Goal: Task Accomplishment & Management: Use online tool/utility

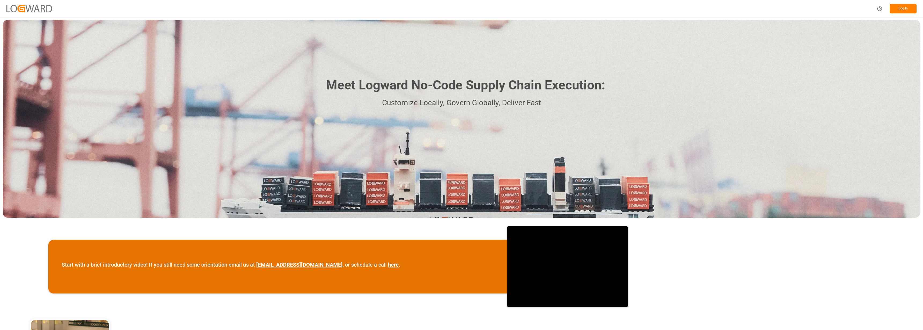
click at [900, 8] on button "Log In" at bounding box center [902, 8] width 27 height 9
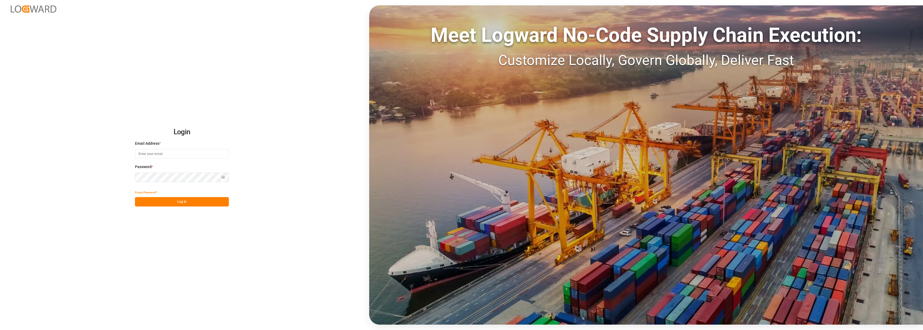
type input "[PERSON_NAME][EMAIL_ADDRESS][DOMAIN_NAME]"
click at [165, 201] on button "Log In" at bounding box center [182, 201] width 94 height 9
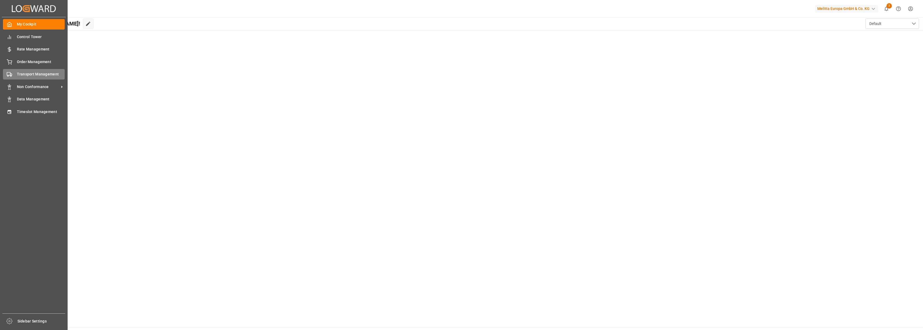
click at [17, 72] on span "Transport Management" at bounding box center [41, 74] width 48 height 6
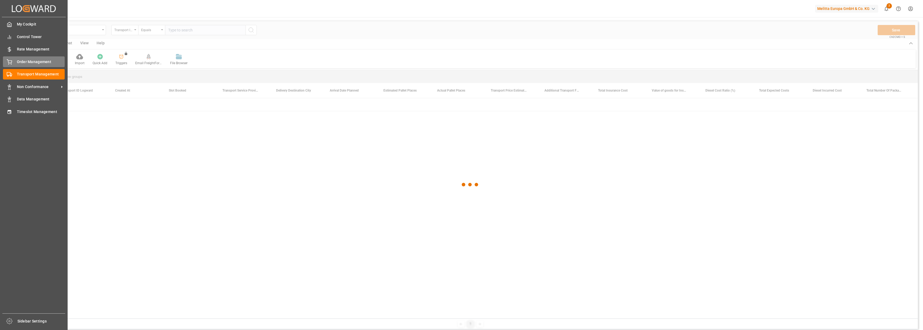
click at [15, 63] on div "Order Management Order Management" at bounding box center [34, 61] width 62 height 10
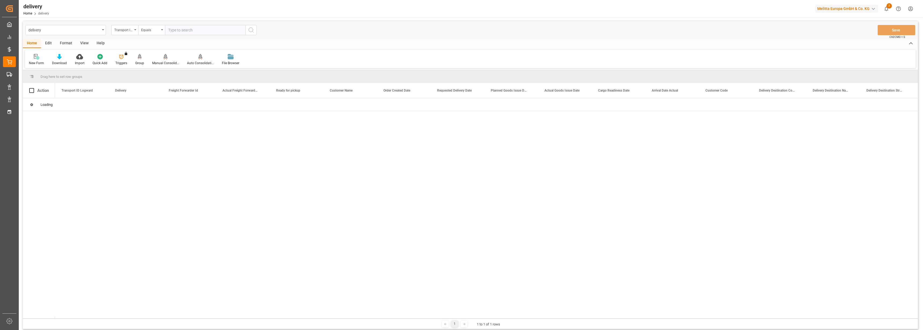
click at [191, 31] on input "text" at bounding box center [205, 30] width 80 height 10
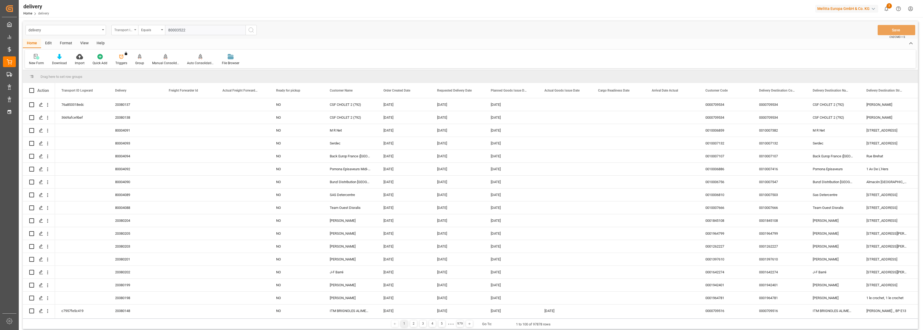
type input "80003522"
click at [135, 30] on icon "open menu" at bounding box center [135, 29] width 2 height 1
click at [129, 67] on div "Delivery" at bounding box center [152, 65] width 80 height 11
click at [252, 31] on icon "search button" at bounding box center [251, 30] width 6 height 6
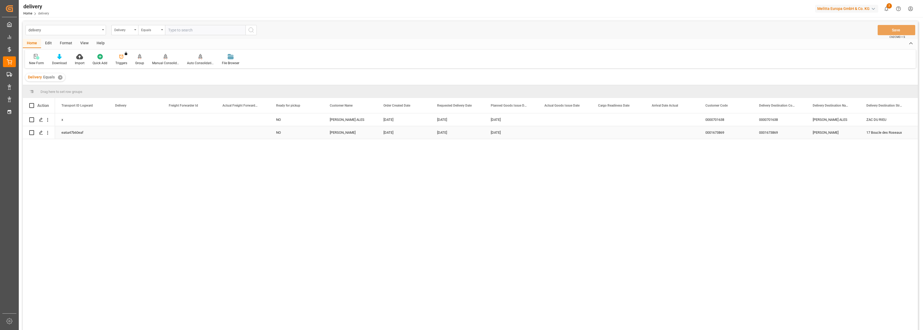
click at [74, 132] on div "ea6a47b60eaf" at bounding box center [82, 132] width 54 height 13
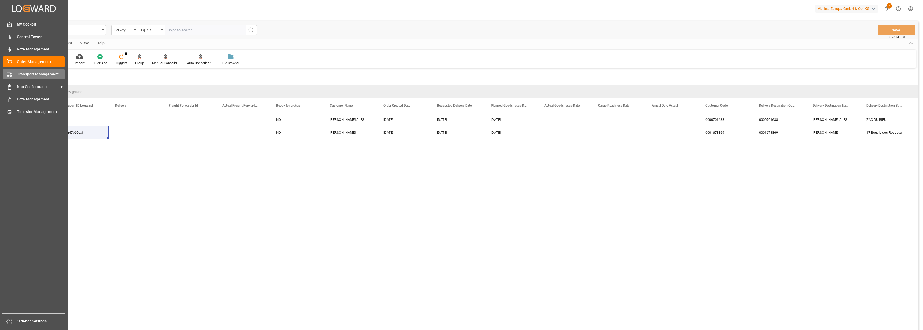
click at [10, 76] on icon at bounding box center [9, 74] width 5 height 5
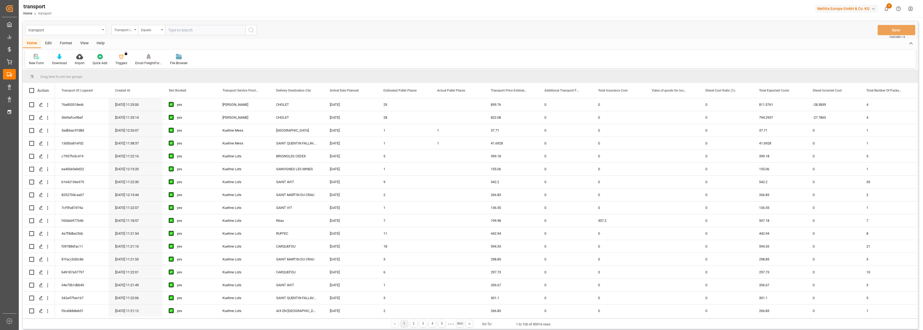
click at [199, 30] on input "text" at bounding box center [205, 30] width 80 height 10
paste input "ea6a47b60eaf"
type input "ea6a47b60eaf"
click at [251, 29] on icon "search button" at bounding box center [251, 30] width 6 height 6
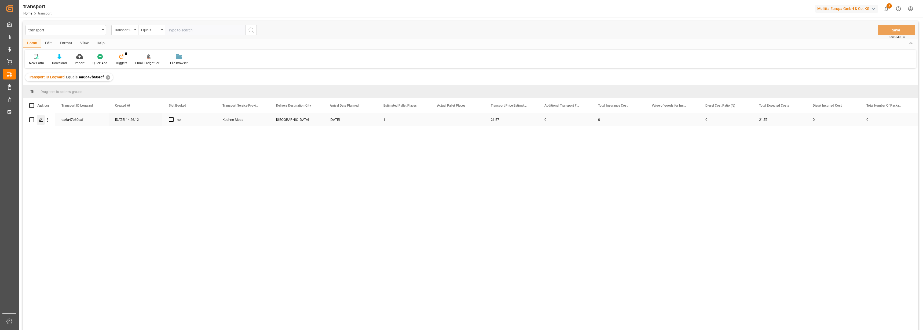
click at [40, 122] on div "Press SPACE to select this row." at bounding box center [41, 120] width 8 height 10
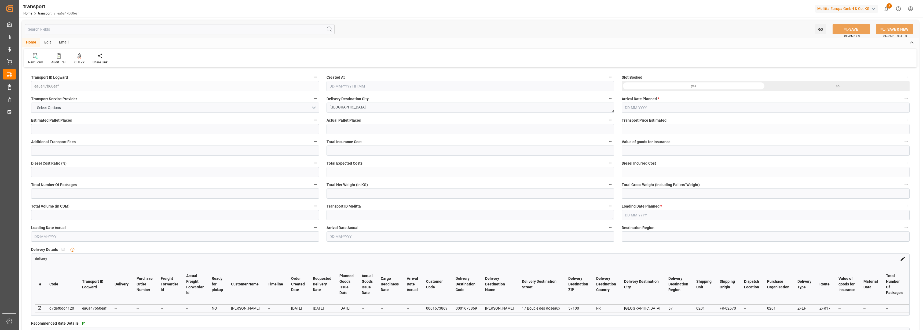
type input "1"
type input "21.57"
type input "0"
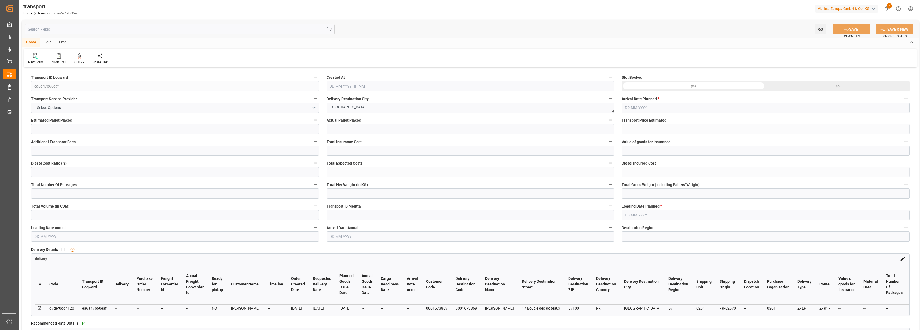
type input "21.57"
type input "0"
type input "26.954"
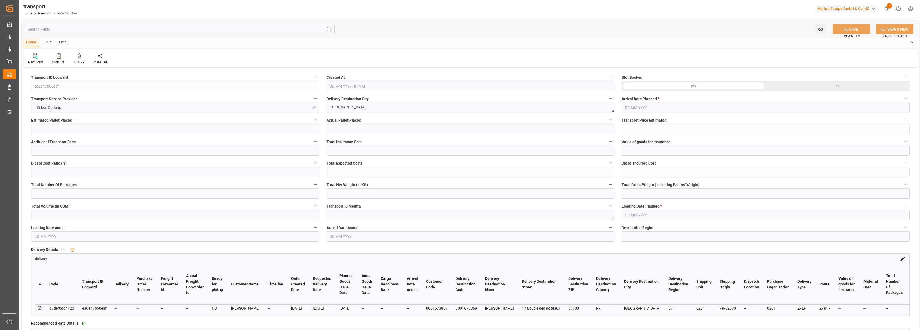
type input "0"
type input "57"
type input "0"
type input "1"
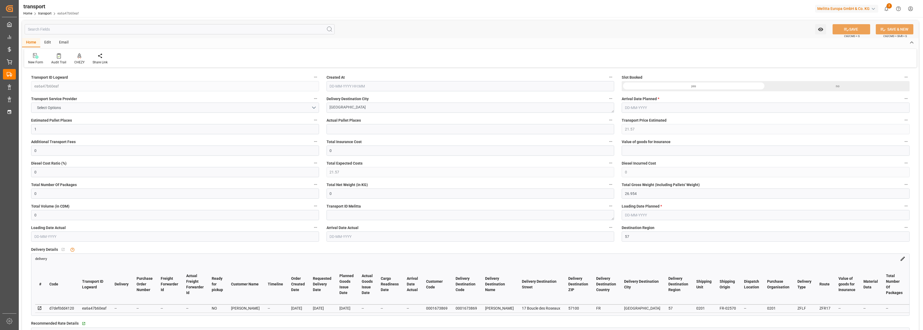
type input "[DATE] 14:26"
type input "[DATE]"
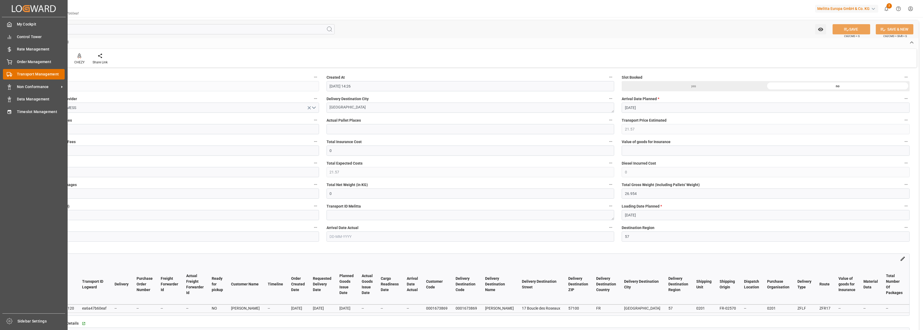
click at [3, 75] on div at bounding box center [7, 74] width 9 height 6
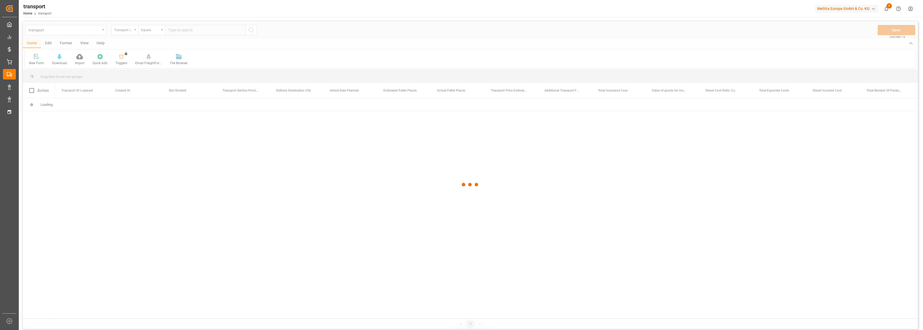
click at [190, 29] on div at bounding box center [470, 184] width 895 height 326
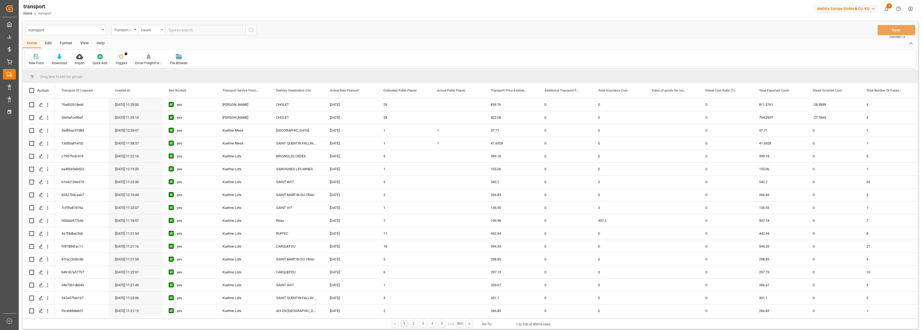
click at [191, 28] on input "text" at bounding box center [205, 30] width 80 height 10
type input "80003522"
click at [254, 30] on icon "search button" at bounding box center [251, 30] width 6 height 6
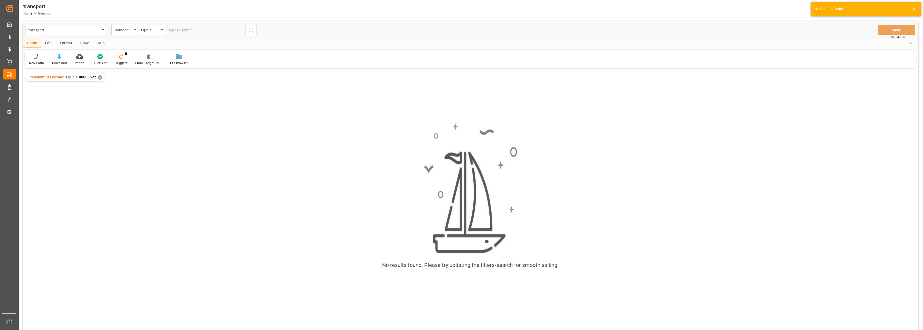
click at [100, 79] on div "✕" at bounding box center [100, 77] width 5 height 5
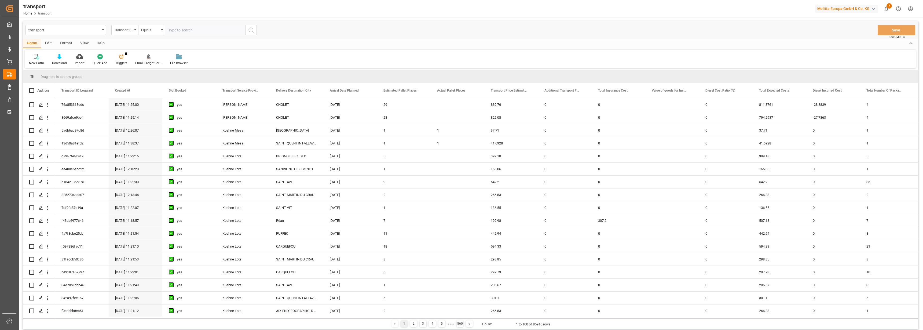
click at [182, 30] on input "text" at bounding box center [205, 30] width 80 height 10
type input "80003522"
click at [252, 29] on icon "search button" at bounding box center [251, 30] width 6 height 6
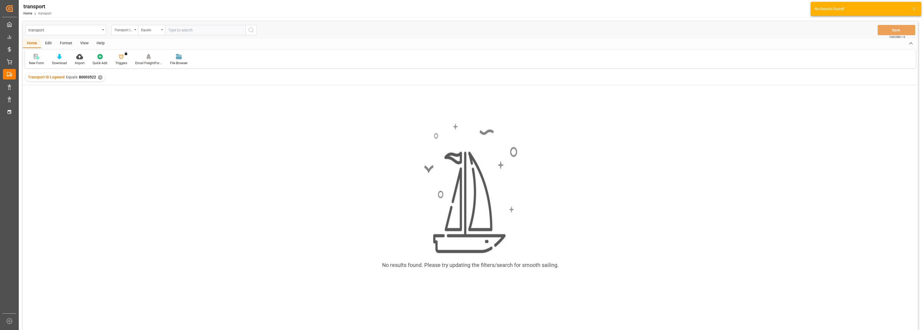
click at [100, 79] on div "✕" at bounding box center [100, 77] width 5 height 5
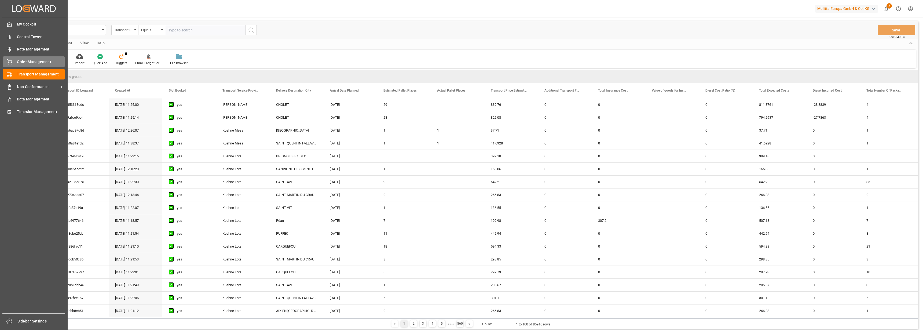
click at [21, 63] on span "Order Management" at bounding box center [41, 62] width 48 height 6
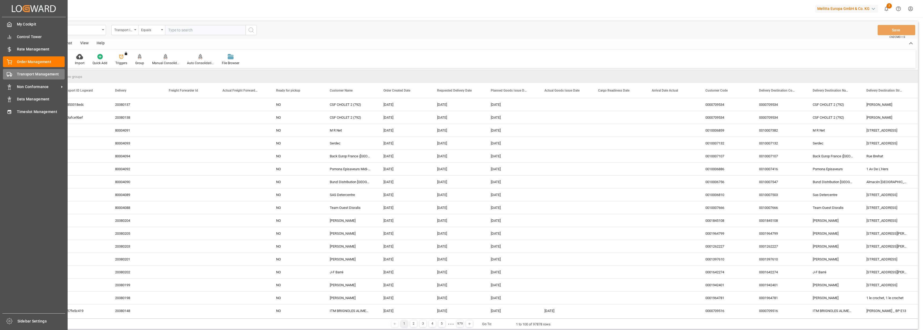
click at [24, 72] on span "Transport Management" at bounding box center [41, 74] width 48 height 6
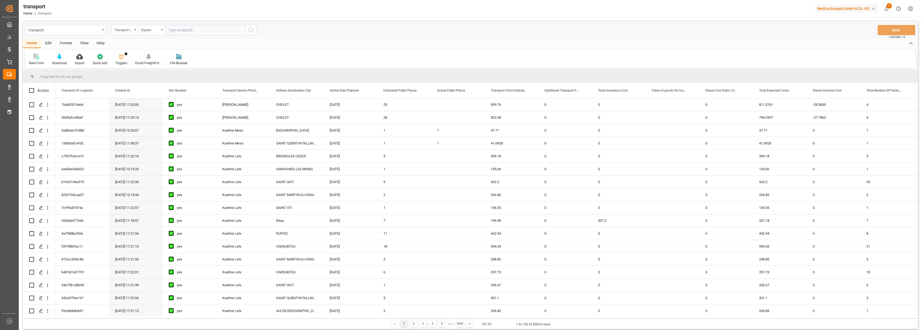
click at [186, 31] on input "text" at bounding box center [205, 30] width 80 height 10
type input "80003522"
click at [253, 30] on icon "search button" at bounding box center [251, 30] width 6 height 6
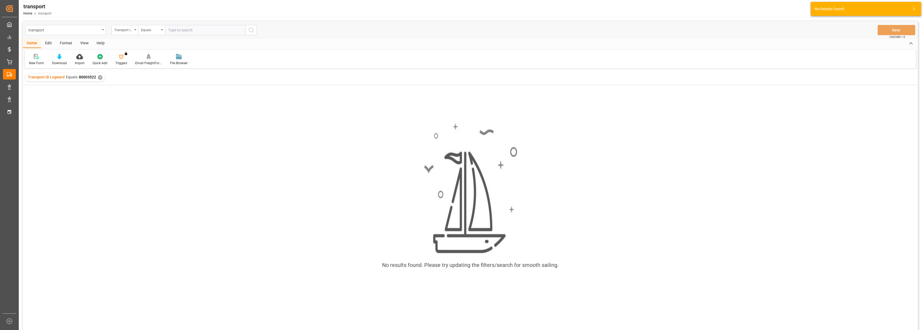
click at [99, 76] on div "✕" at bounding box center [100, 77] width 5 height 5
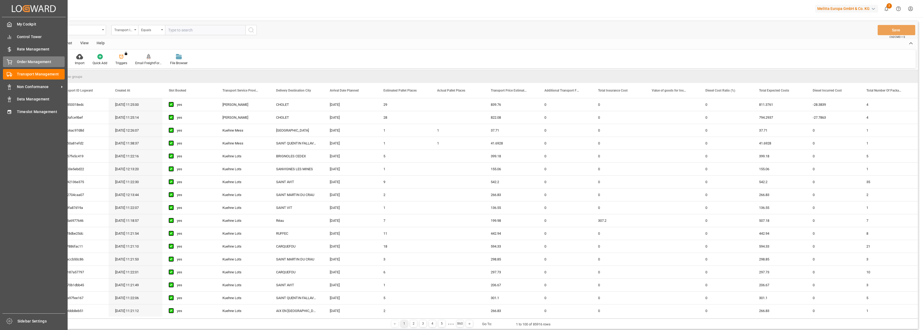
click at [14, 61] on div "Order Management Order Management" at bounding box center [34, 61] width 62 height 10
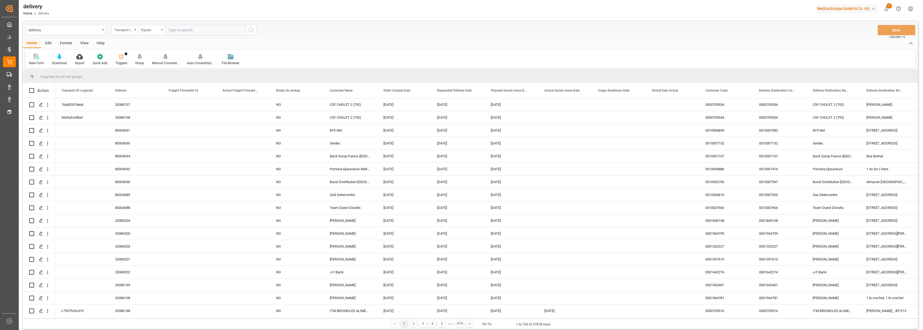
click at [195, 31] on input "text" at bounding box center [205, 30] width 80 height 10
click at [132, 30] on div "Transport ID Logward" at bounding box center [124, 30] width 27 height 10
click at [130, 64] on div "Delivery" at bounding box center [152, 65] width 80 height 11
click at [195, 30] on input "text" at bounding box center [205, 30] width 80 height 10
type input "80003522"
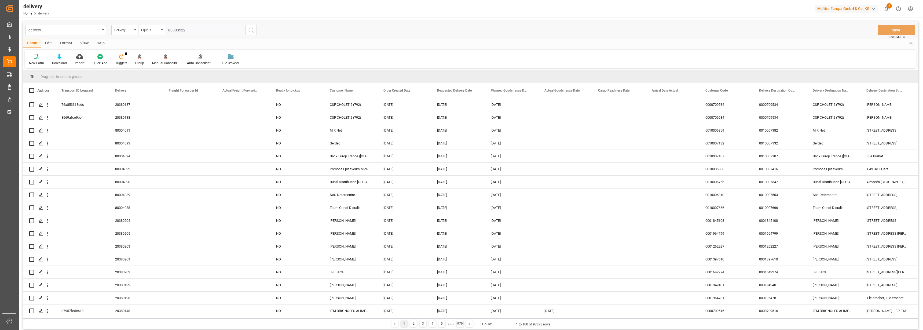
click at [247, 31] on button "search button" at bounding box center [250, 30] width 11 height 10
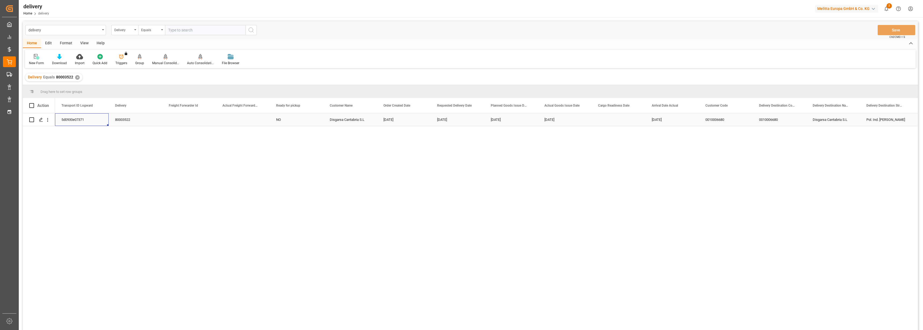
click at [83, 120] on div "5d0930e07371" at bounding box center [82, 119] width 54 height 13
click at [96, 138] on span "Copy" at bounding box center [108, 140] width 42 height 10
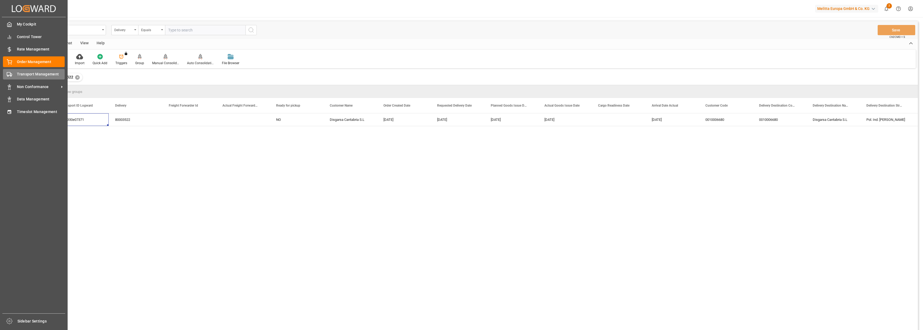
click at [8, 72] on div at bounding box center [7, 74] width 9 height 6
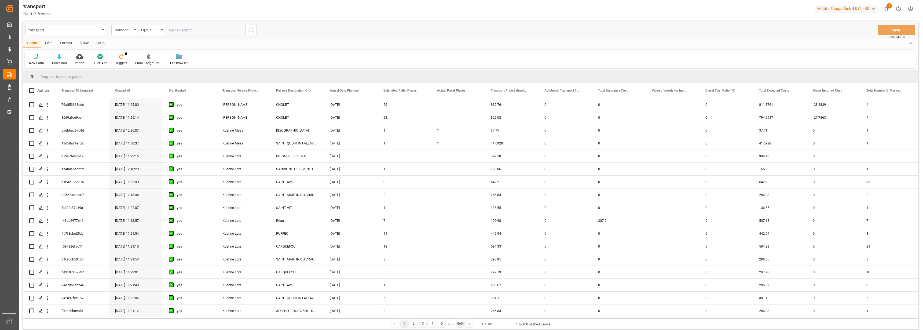
click at [185, 30] on input "text" at bounding box center [205, 30] width 80 height 10
paste input "5d0930e07371"
type input "5d0930e07371"
click at [248, 30] on icon "search button" at bounding box center [251, 30] width 6 height 6
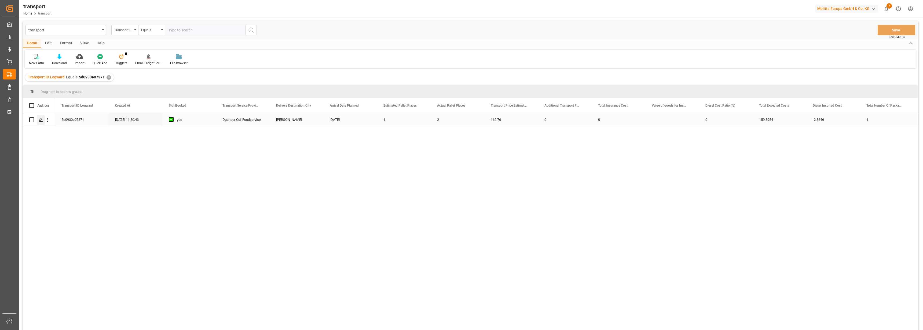
click at [42, 121] on icon "Press SPACE to select this row." at bounding box center [41, 119] width 4 height 4
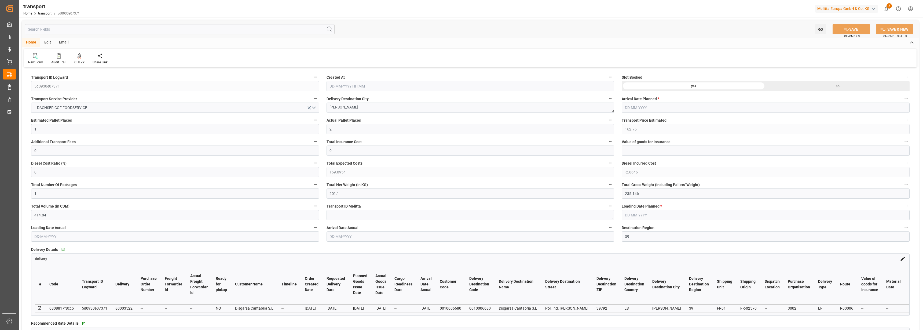
type input "[DATE] 11:30"
type input "[DATE]"
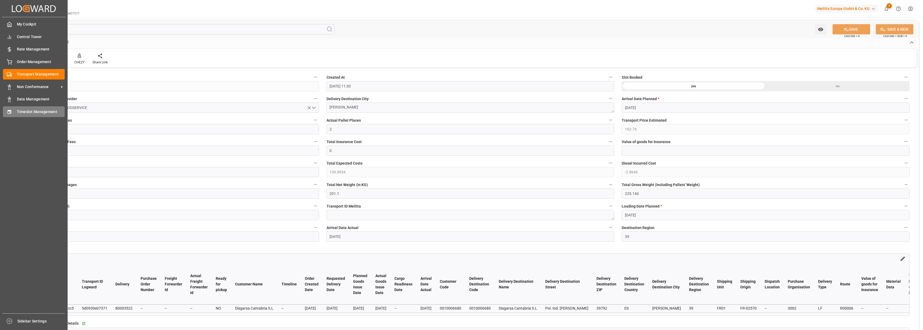
click at [17, 111] on span "Timeslot Management" at bounding box center [41, 112] width 48 height 6
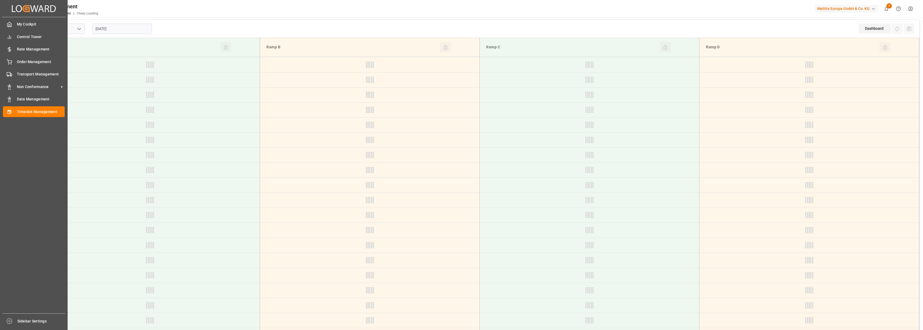
type input "Chezy Loading"
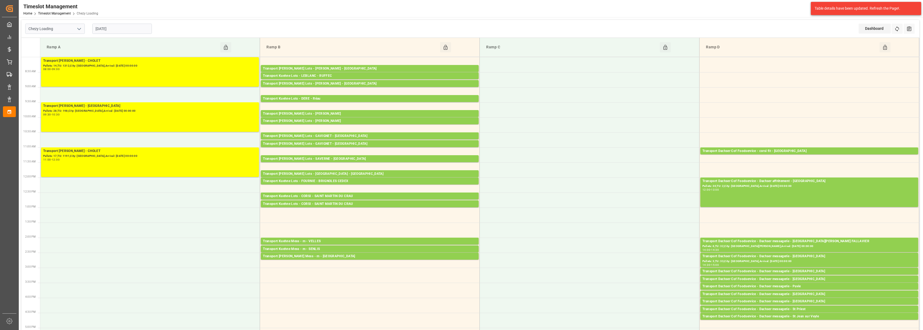
click at [115, 28] on input "[DATE]" at bounding box center [122, 29] width 60 height 10
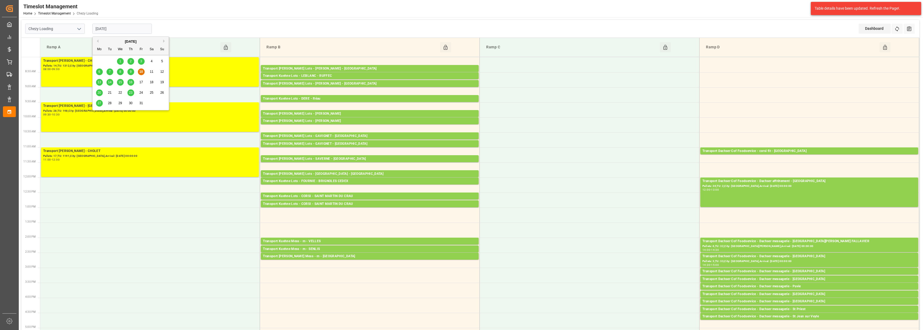
click at [100, 82] on span "13" at bounding box center [98, 82] width 3 height 4
type input "[DATE]"
